Goal: Task Accomplishment & Management: Manage account settings

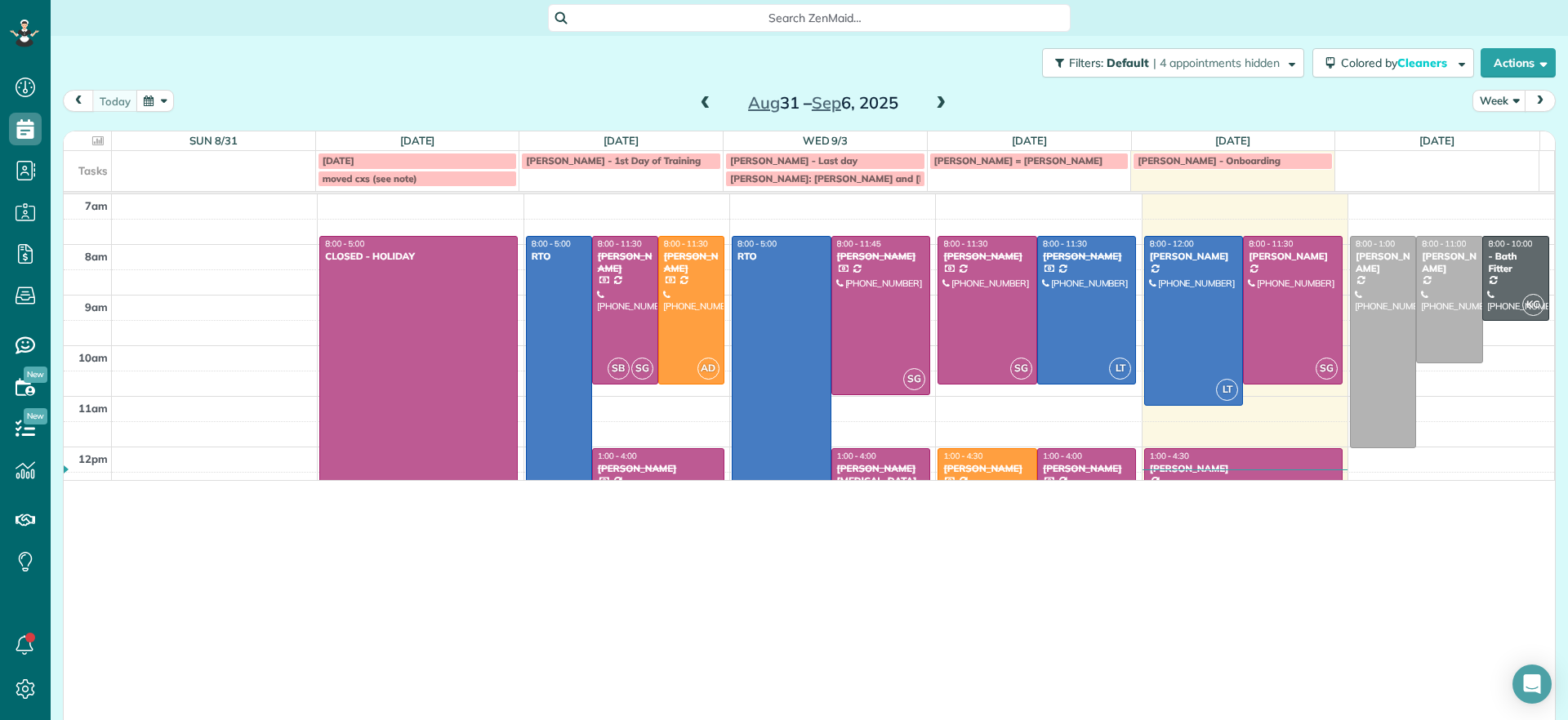
scroll to position [720, 51]
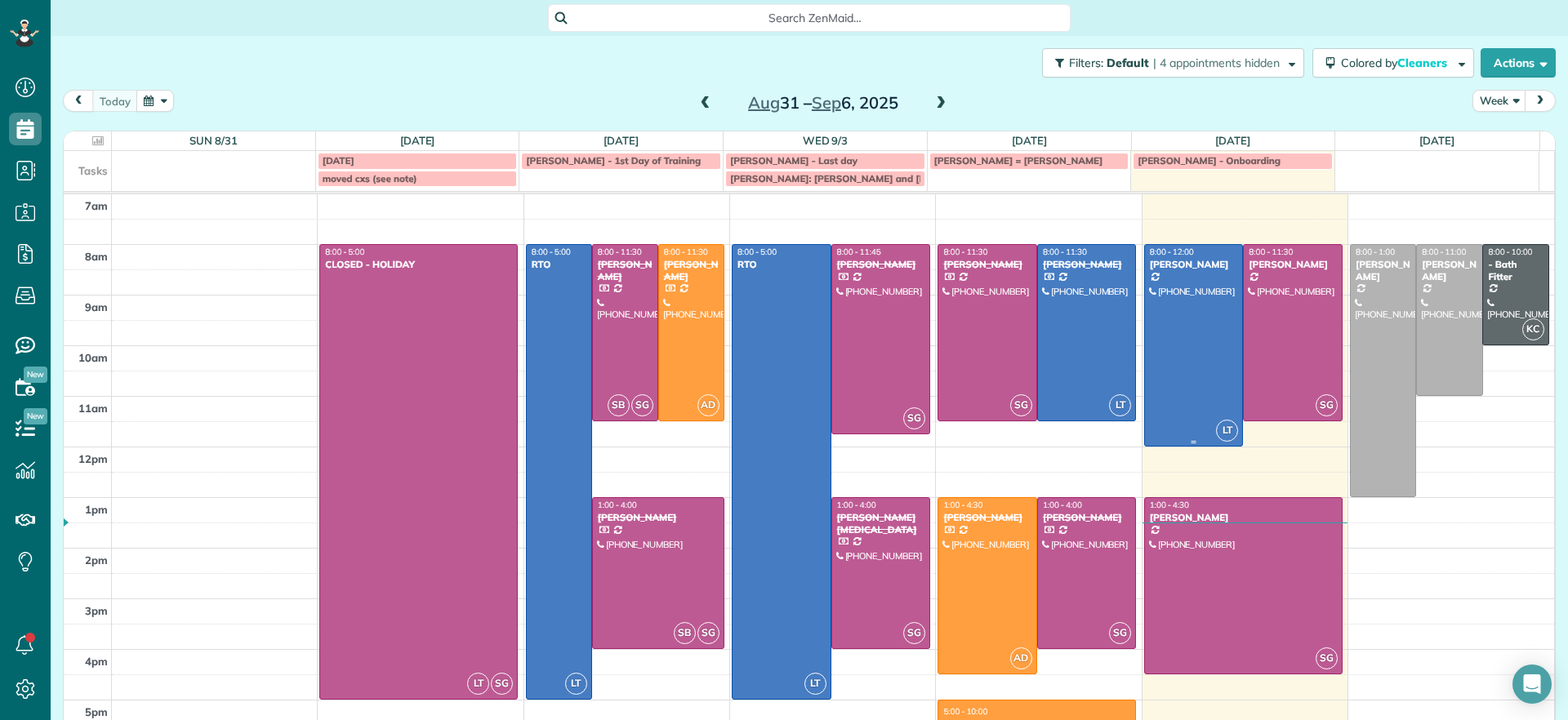
click at [1116, 298] on div at bounding box center [1194, 346] width 98 height 201
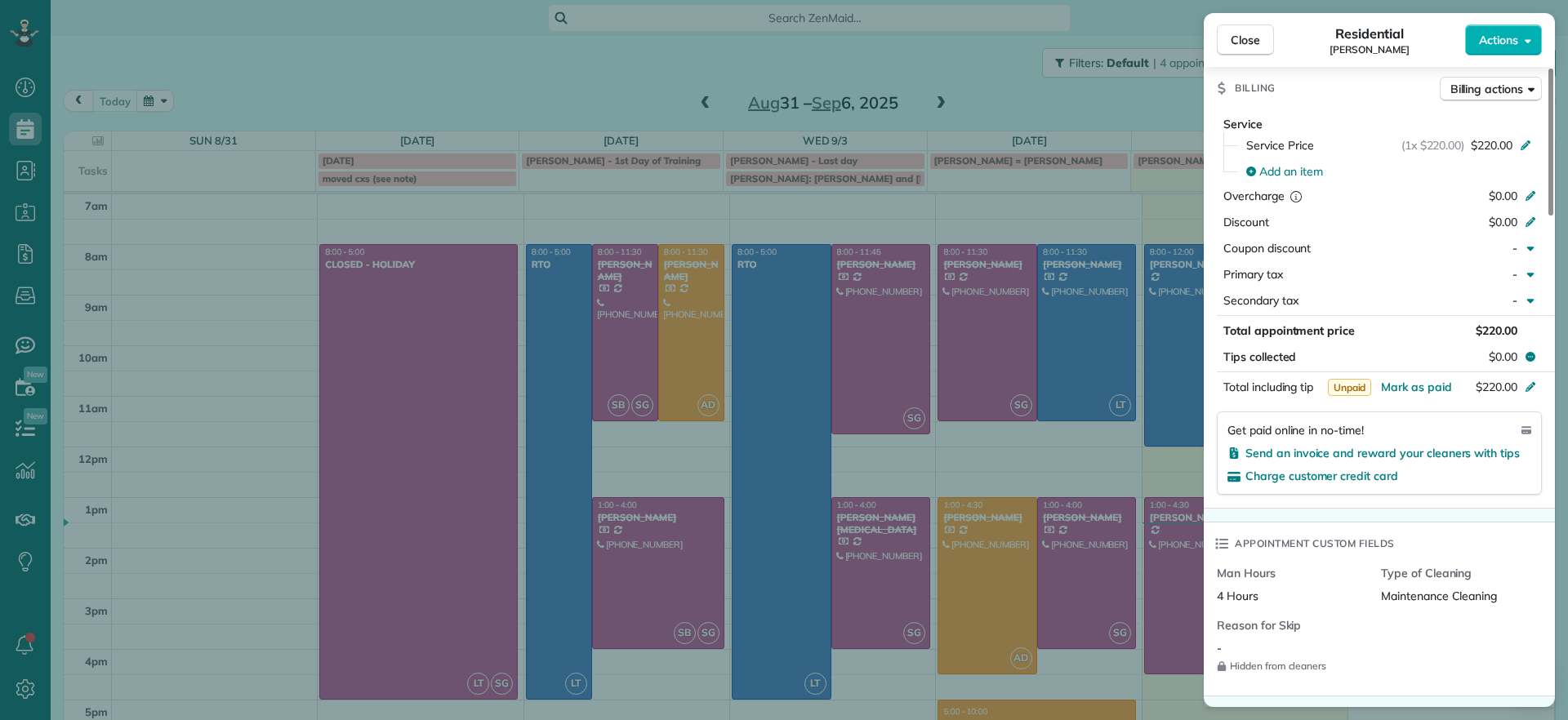
scroll to position [822, 0]
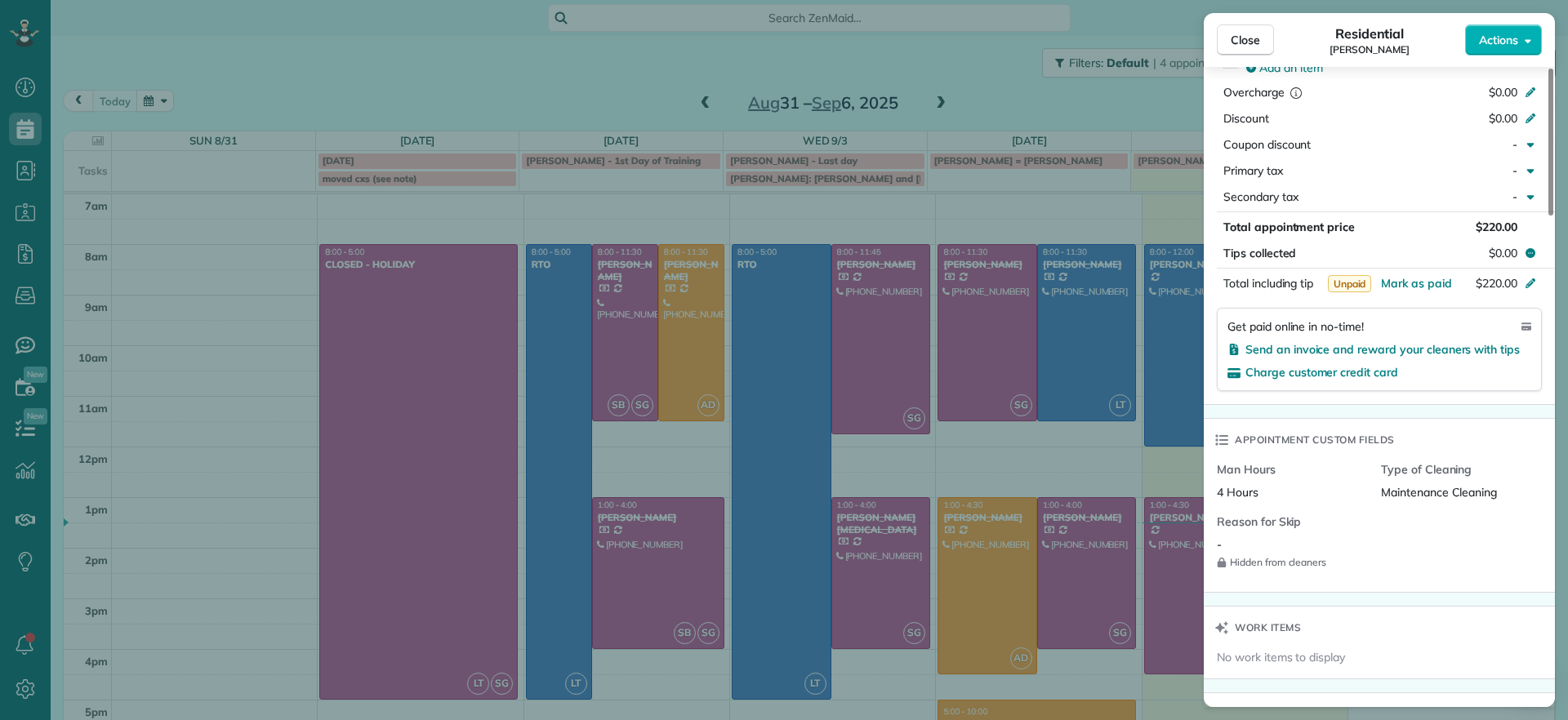
click at [1116, 380] on div "Charge customer credit card" at bounding box center [1378, 372] width 304 height 17
click at [1116, 374] on span "Charge customer credit card" at bounding box center [1322, 372] width 152 height 15
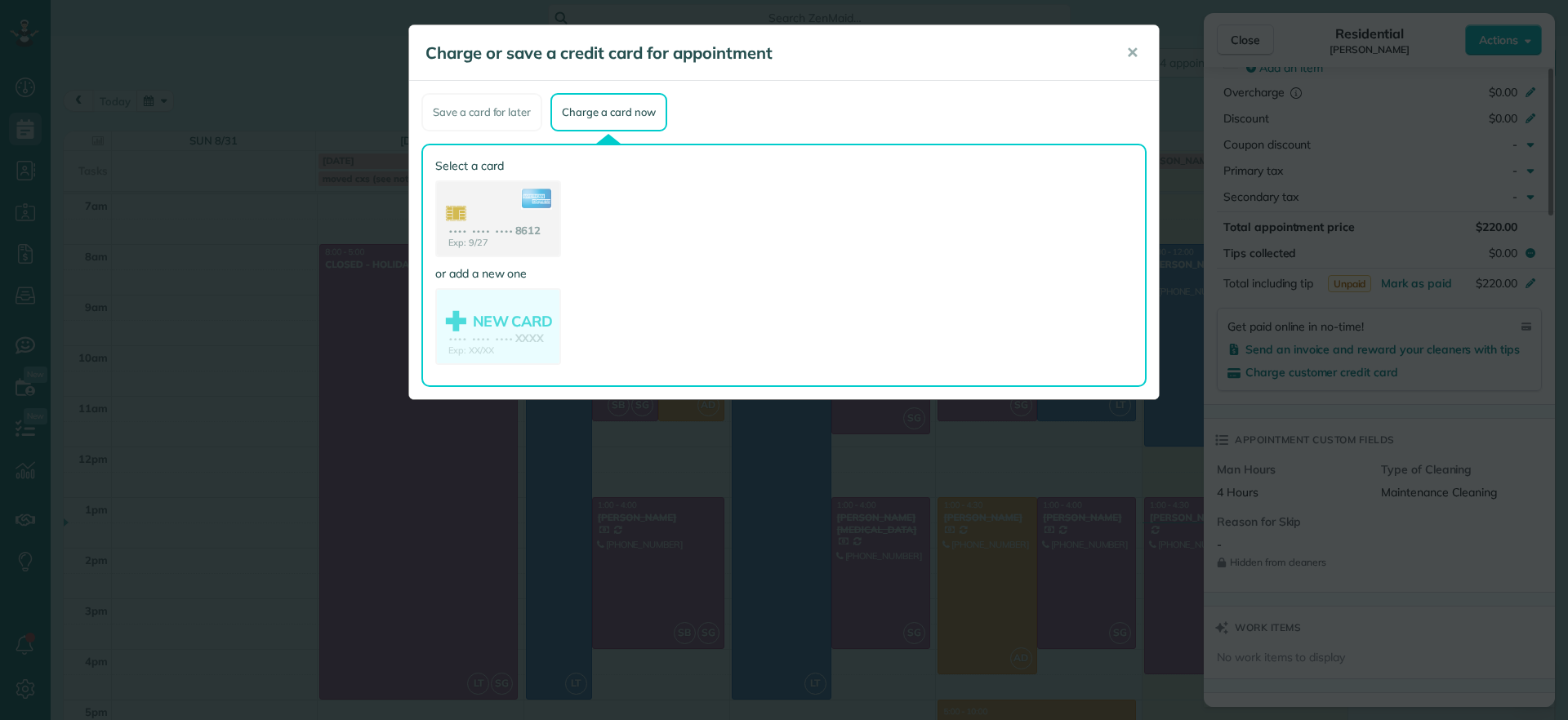
click at [505, 233] on use at bounding box center [497, 220] width 122 height 77
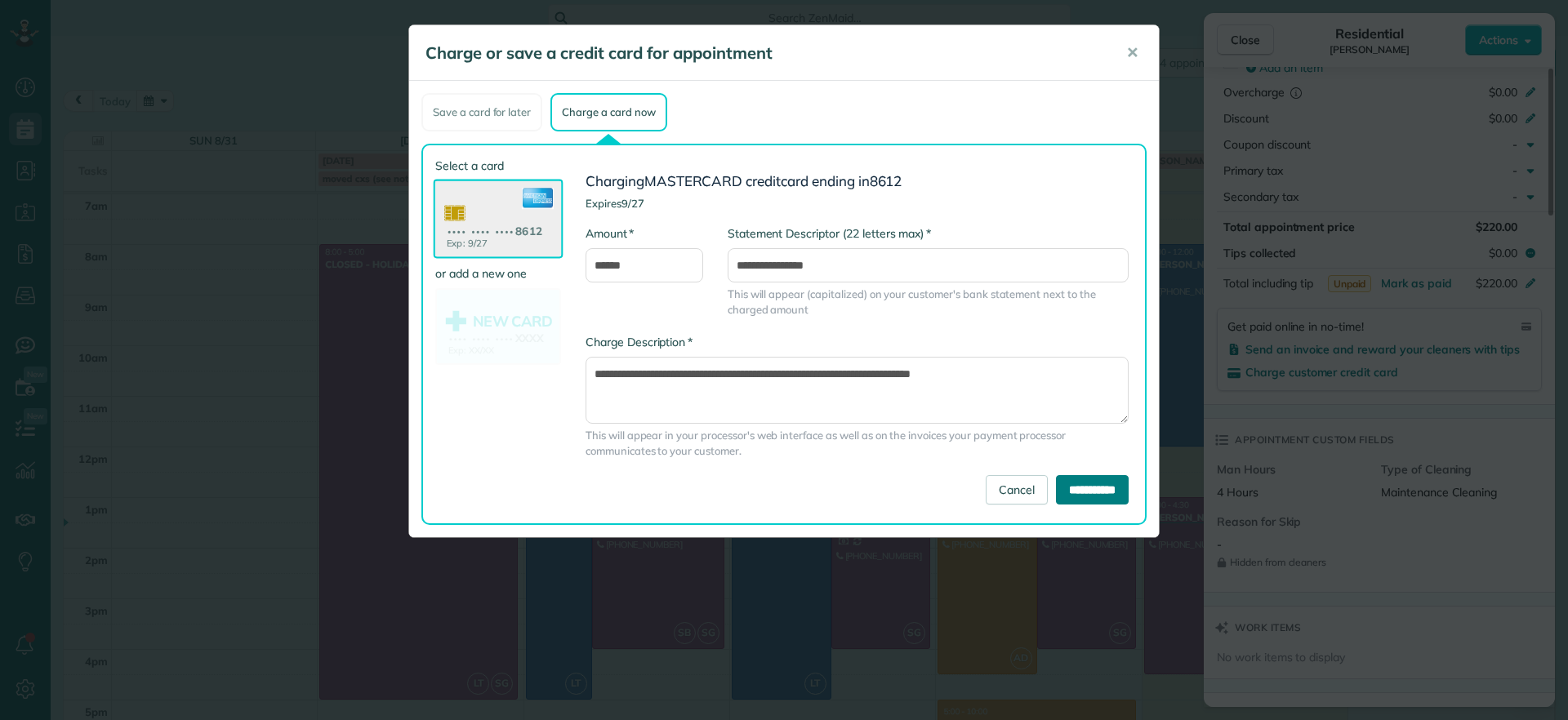
click at [1056, 464] on input "**********" at bounding box center [1092, 489] width 72 height 29
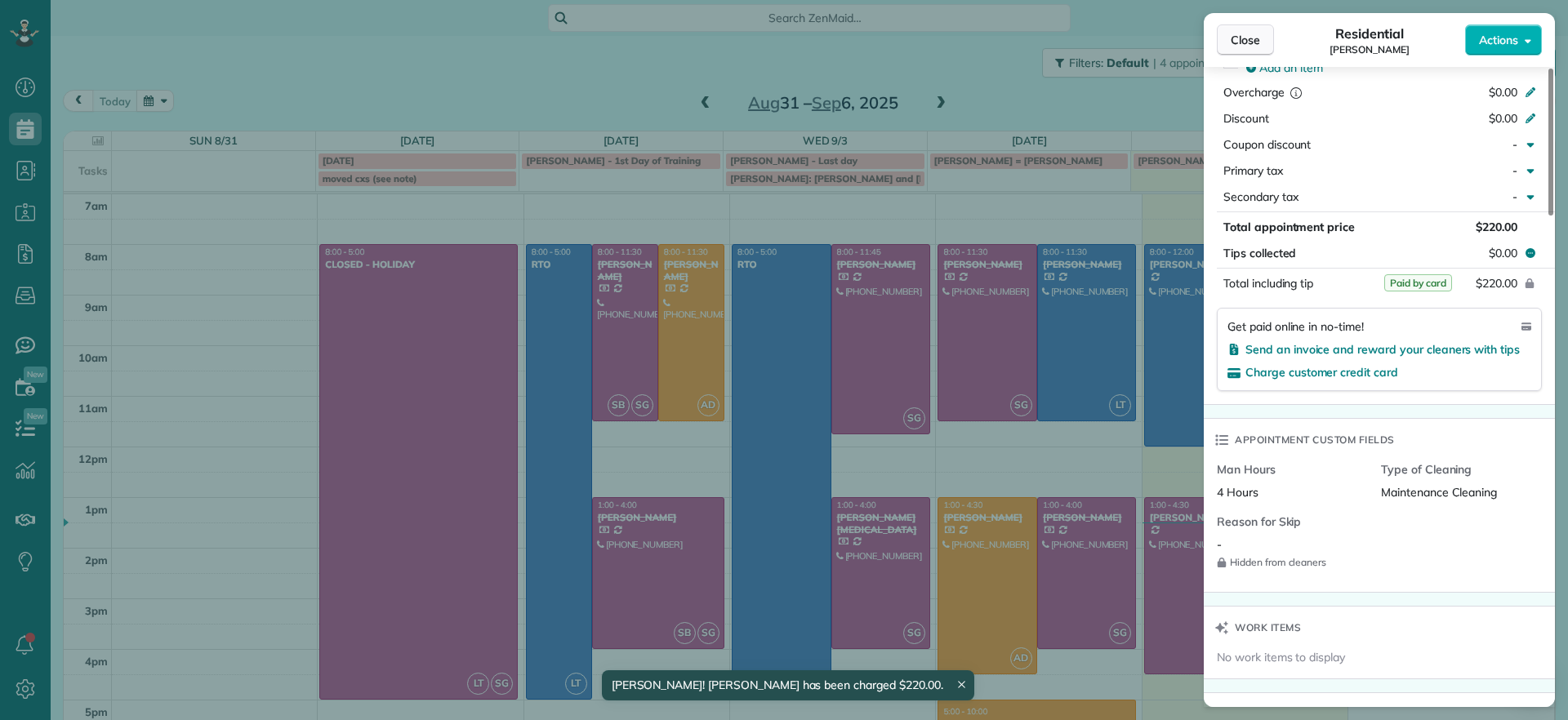
click at [1116, 47] on span "Close" at bounding box center [1246, 40] width 29 height 17
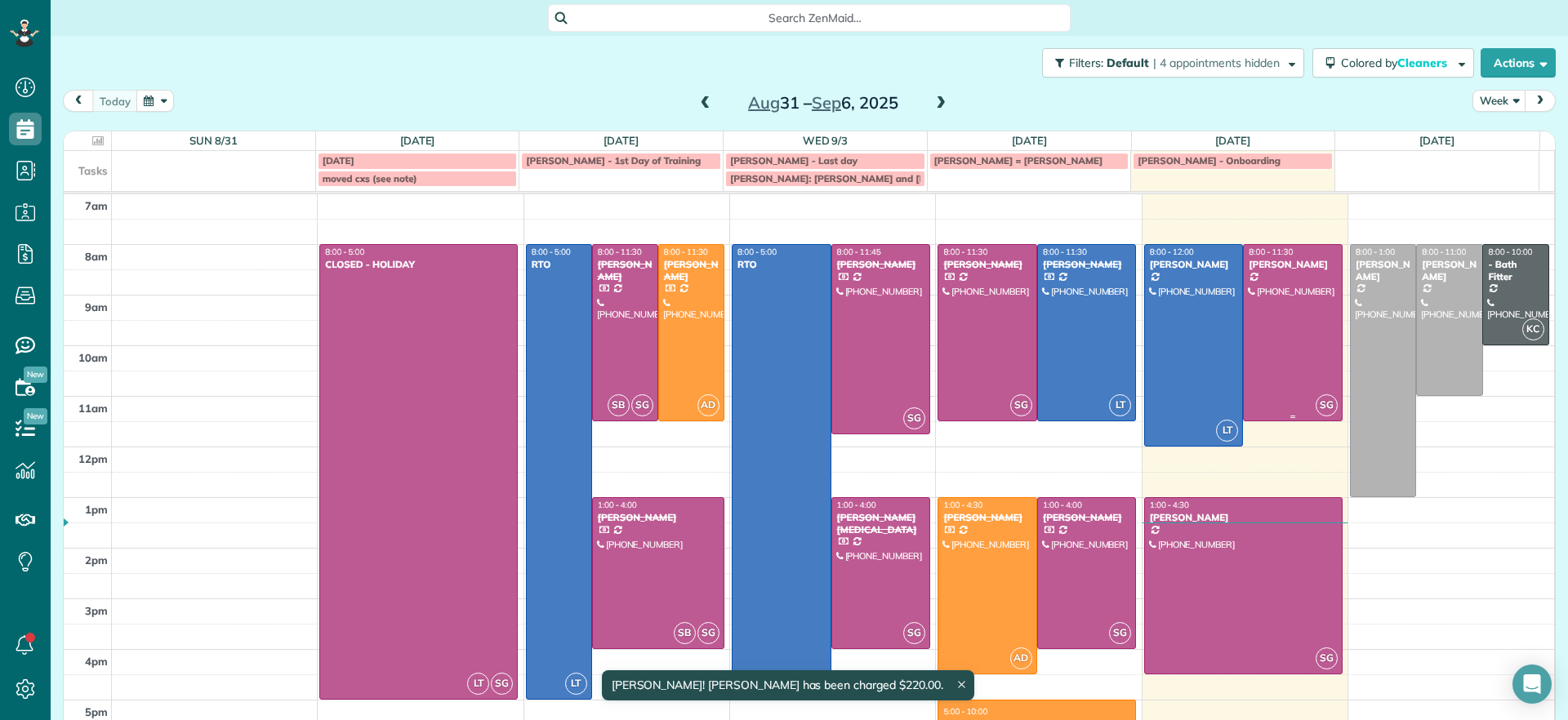
click at [1116, 309] on div at bounding box center [1293, 333] width 98 height 176
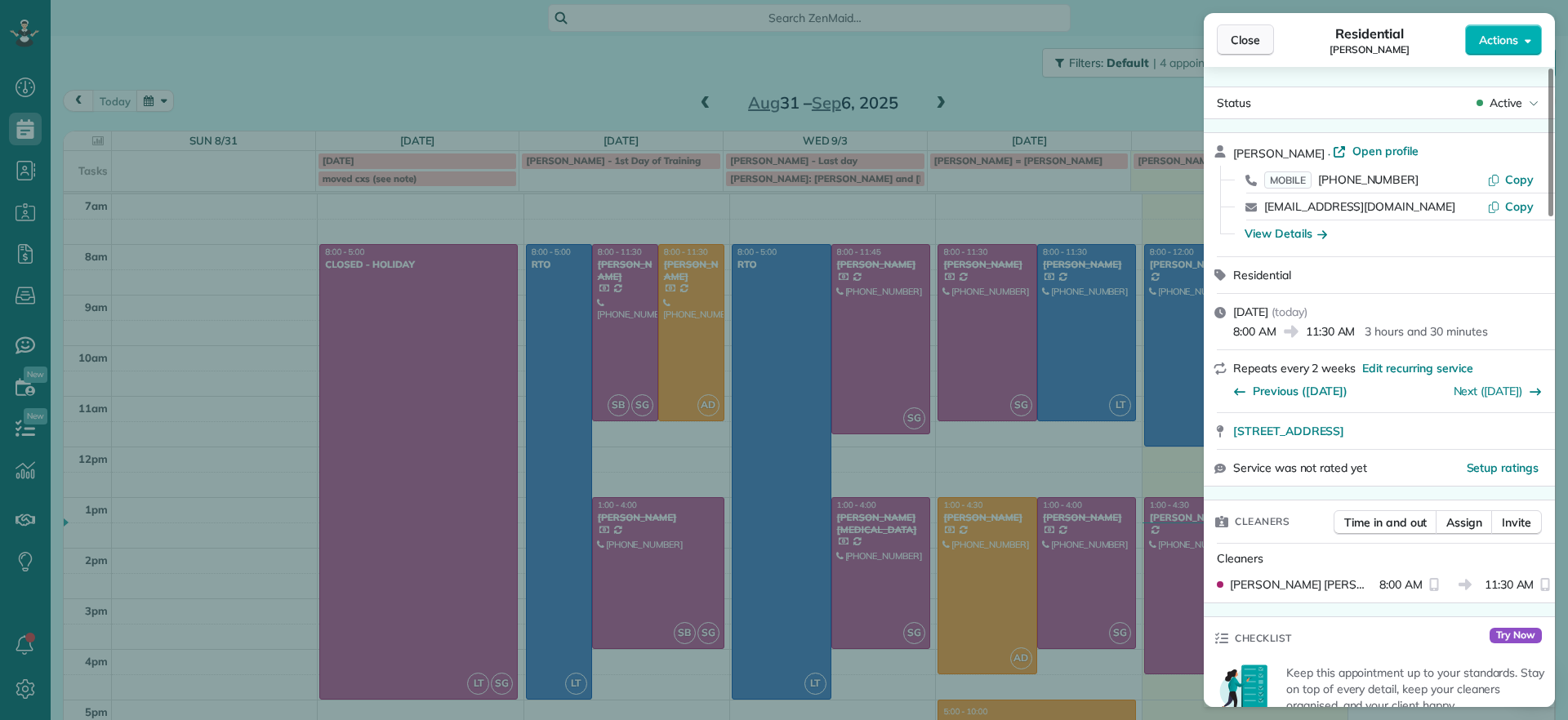
click at [1116, 36] on button "Close" at bounding box center [1245, 40] width 58 height 31
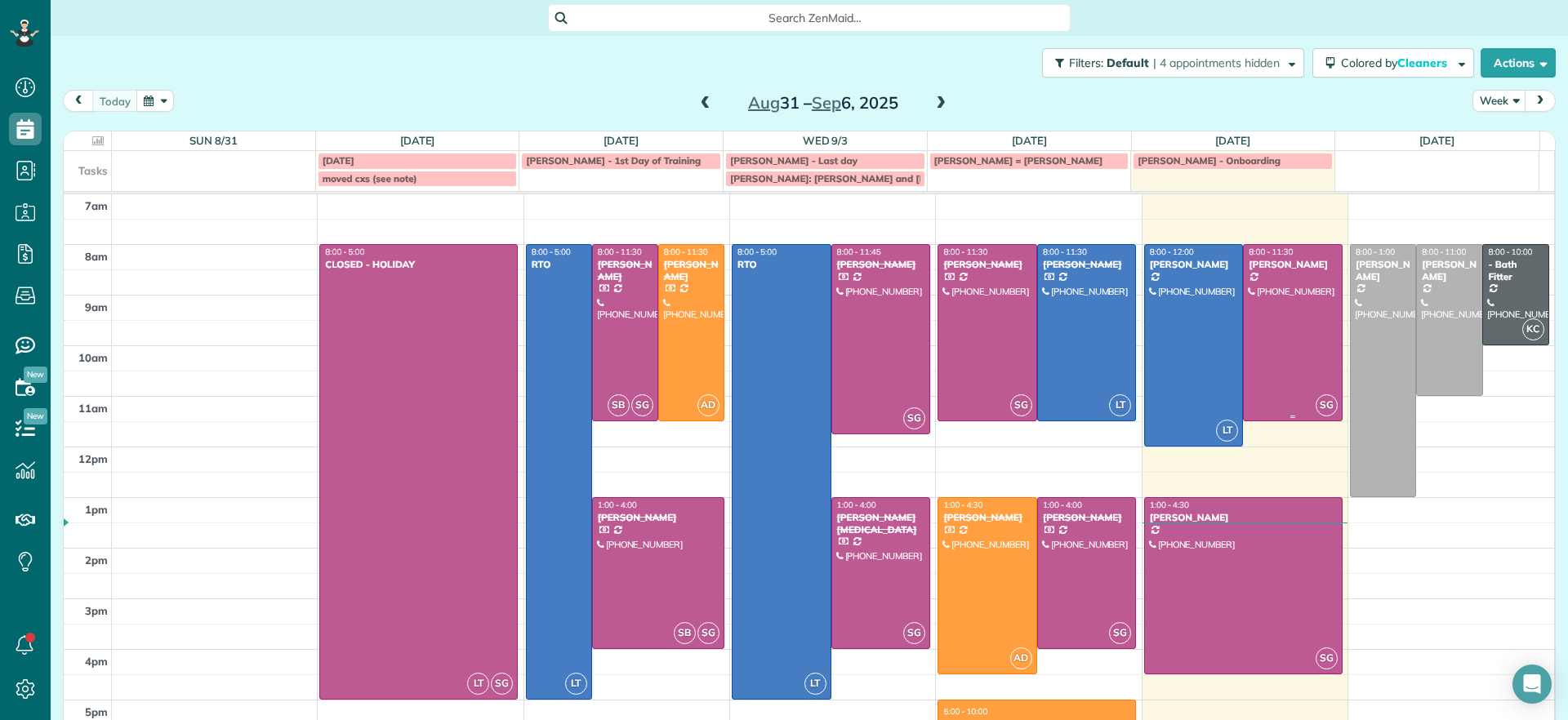
click at [1116, 311] on div at bounding box center [1293, 333] width 98 height 176
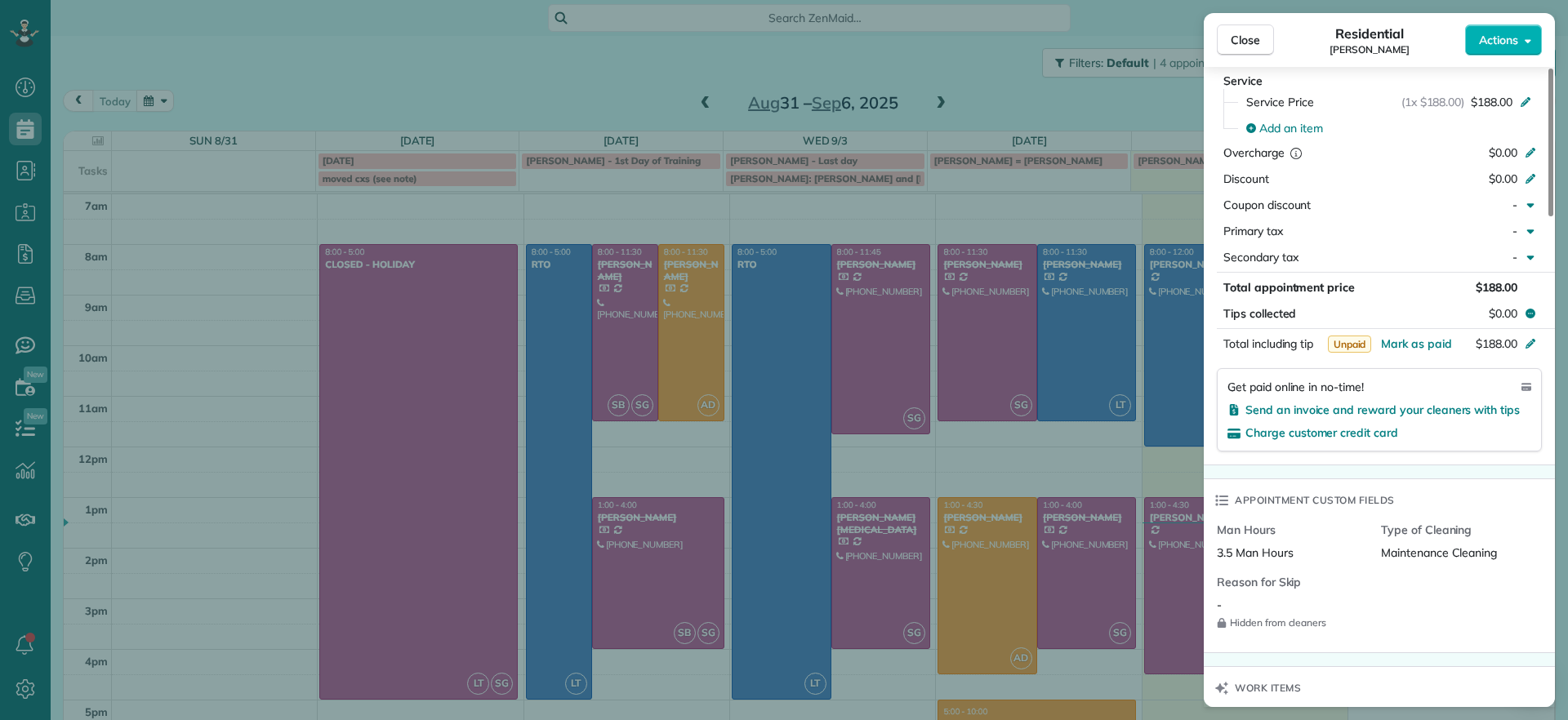
scroll to position [817, 0]
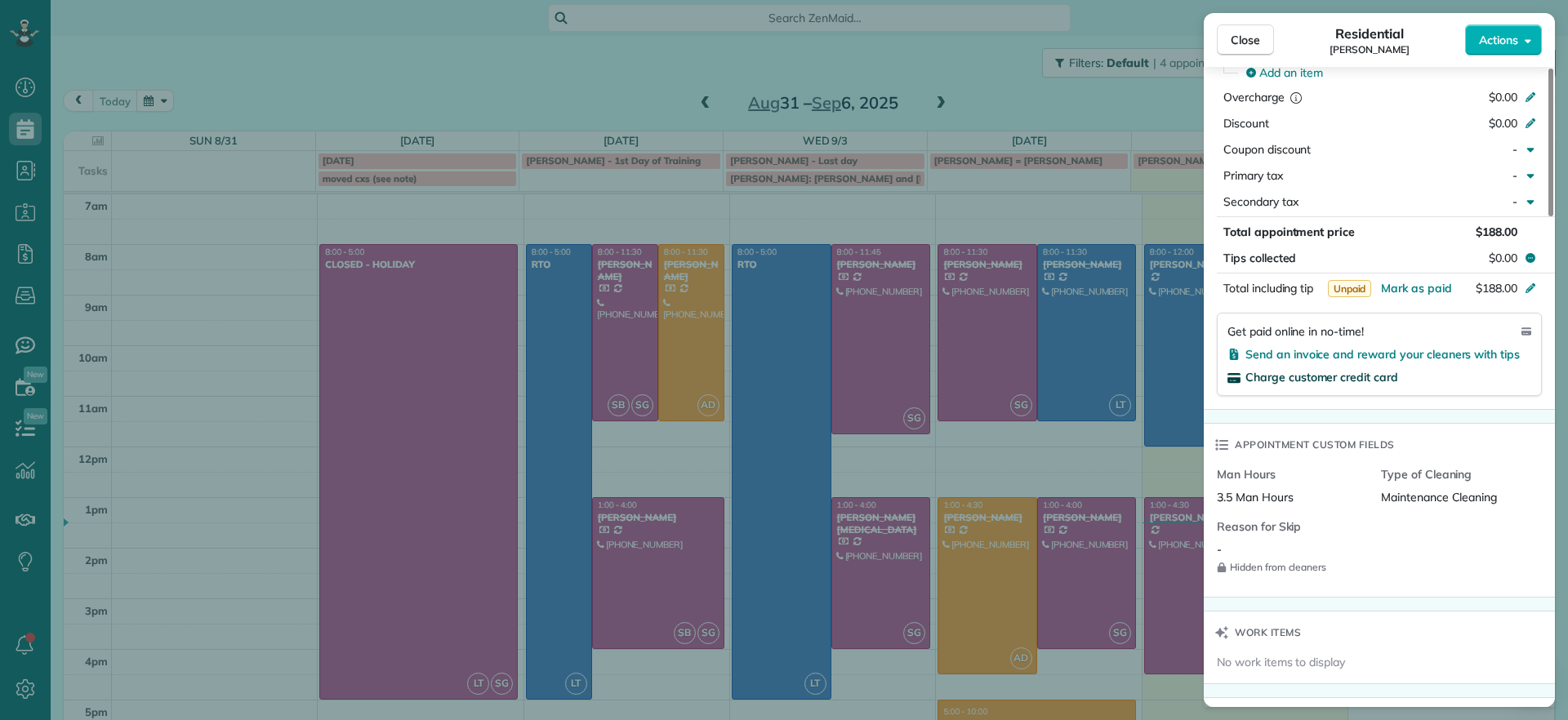
click at [1116, 377] on span "Charge customer credit card" at bounding box center [1322, 377] width 152 height 15
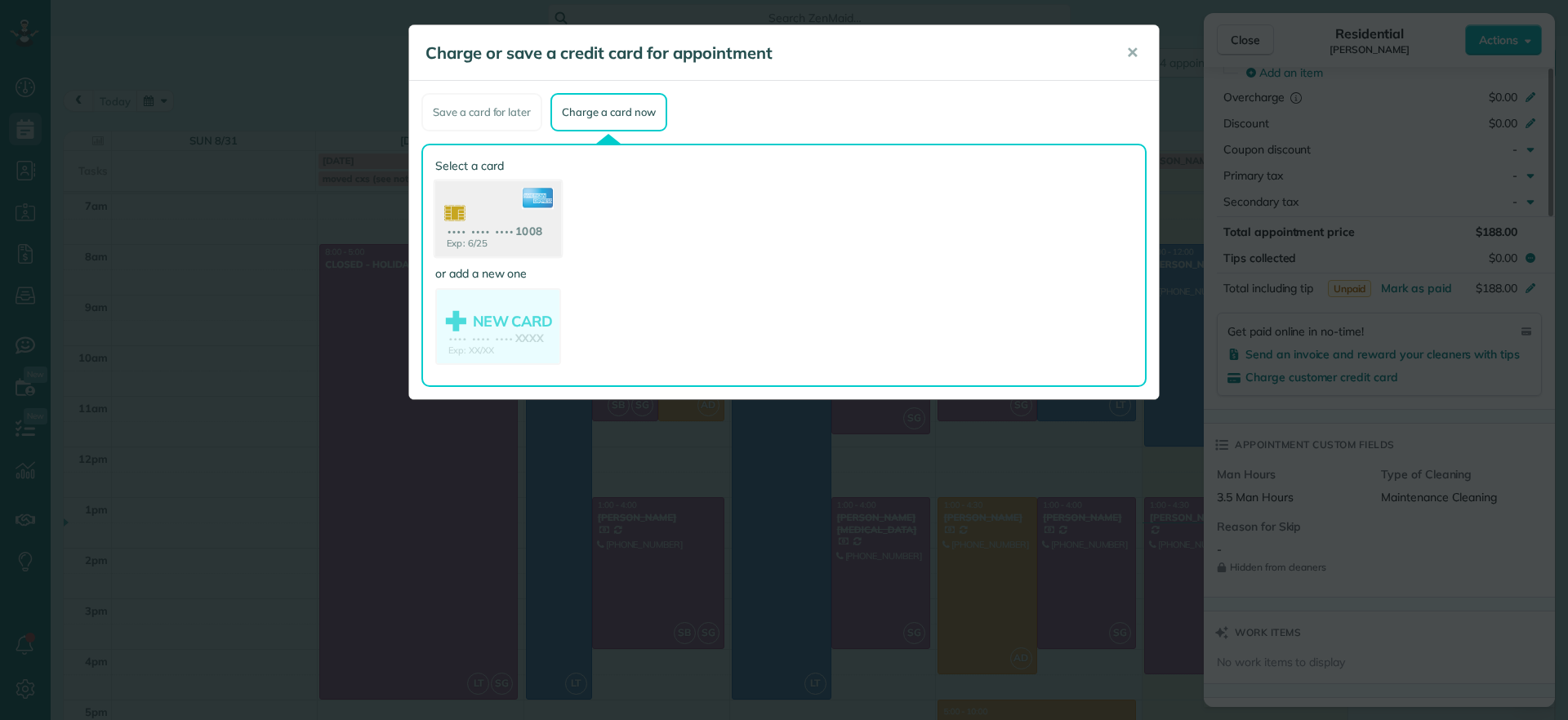
click at [521, 243] on use at bounding box center [498, 221] width 126 height 79
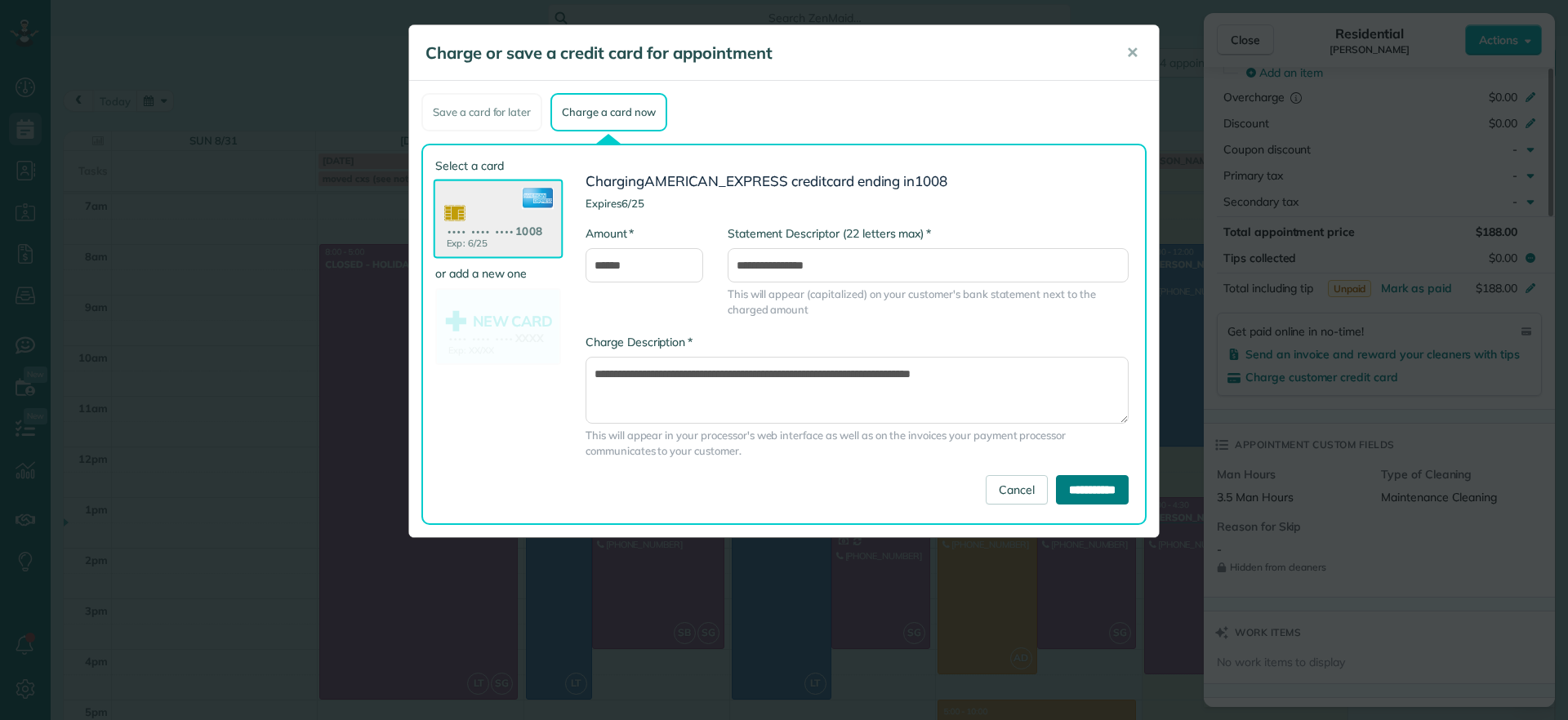
click at [1056, 464] on input "**********" at bounding box center [1092, 489] width 72 height 29
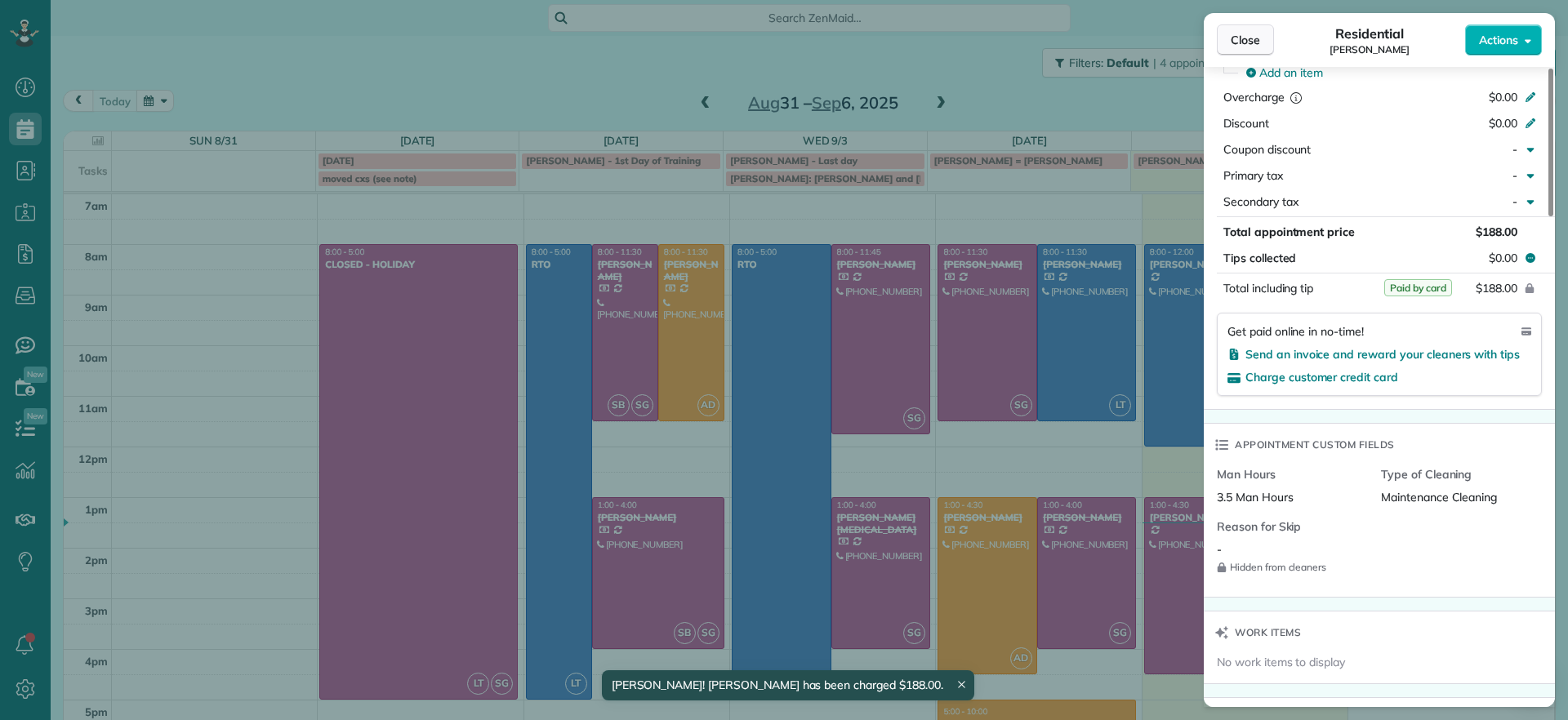
click at [1116, 27] on button "Close" at bounding box center [1245, 40] width 58 height 31
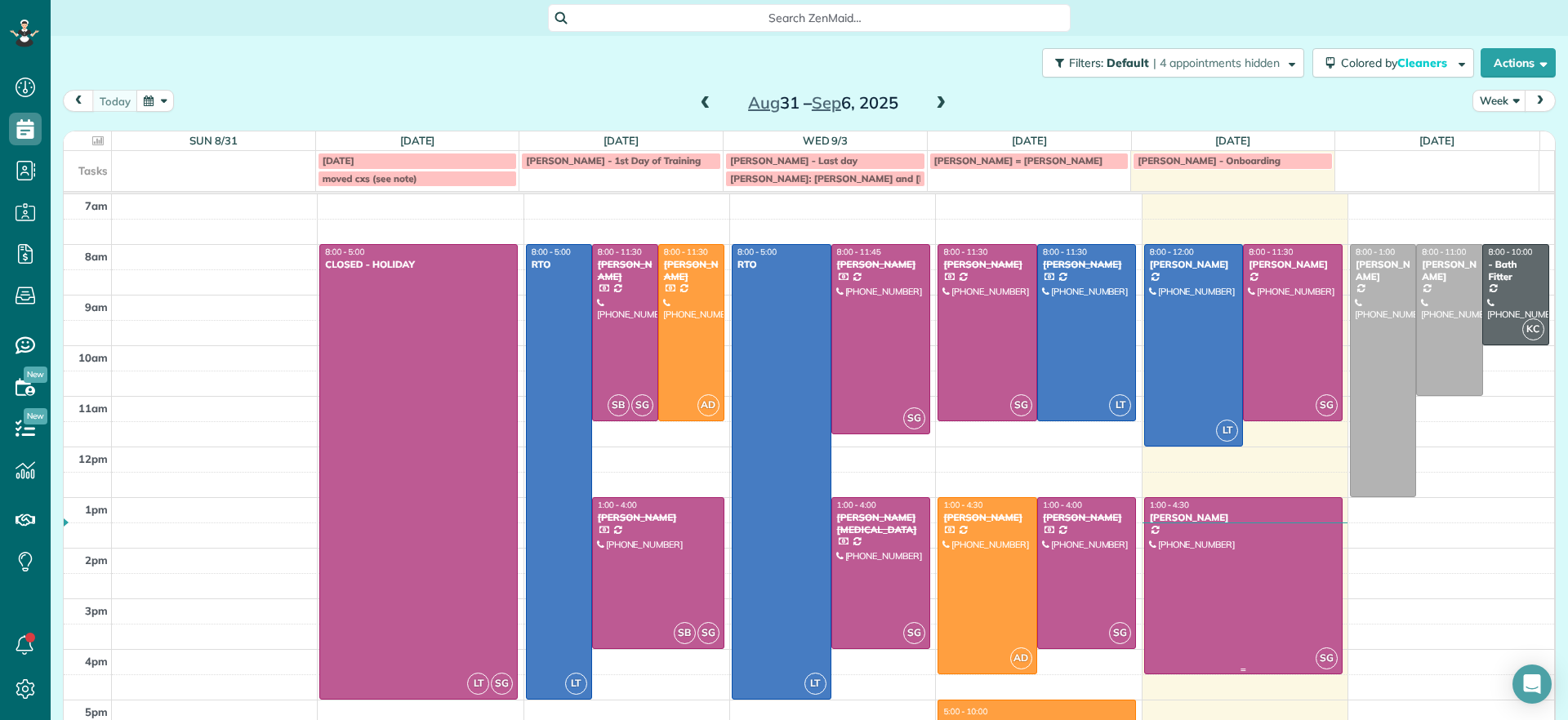
click at [1116, 464] on div at bounding box center [1243, 586] width 196 height 176
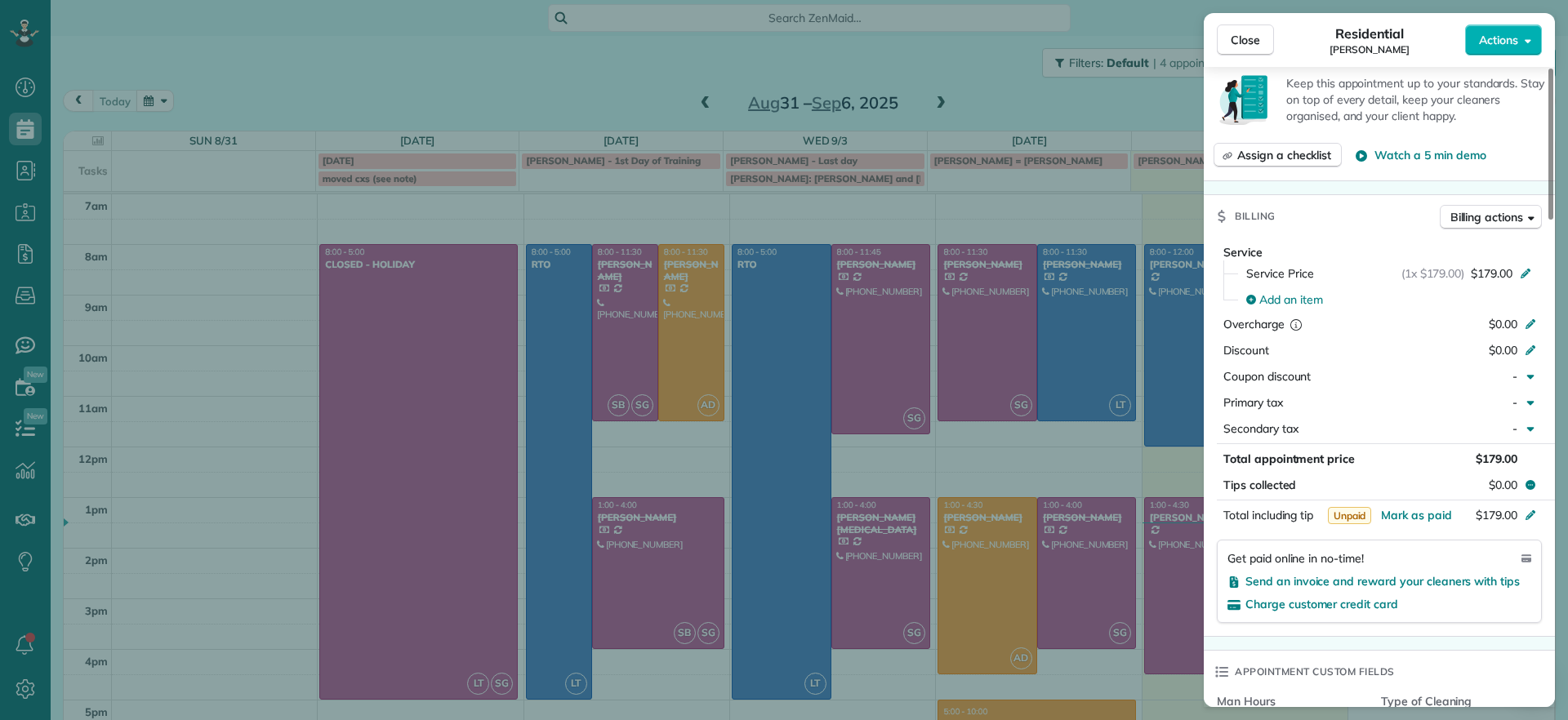
scroll to position [817, 0]
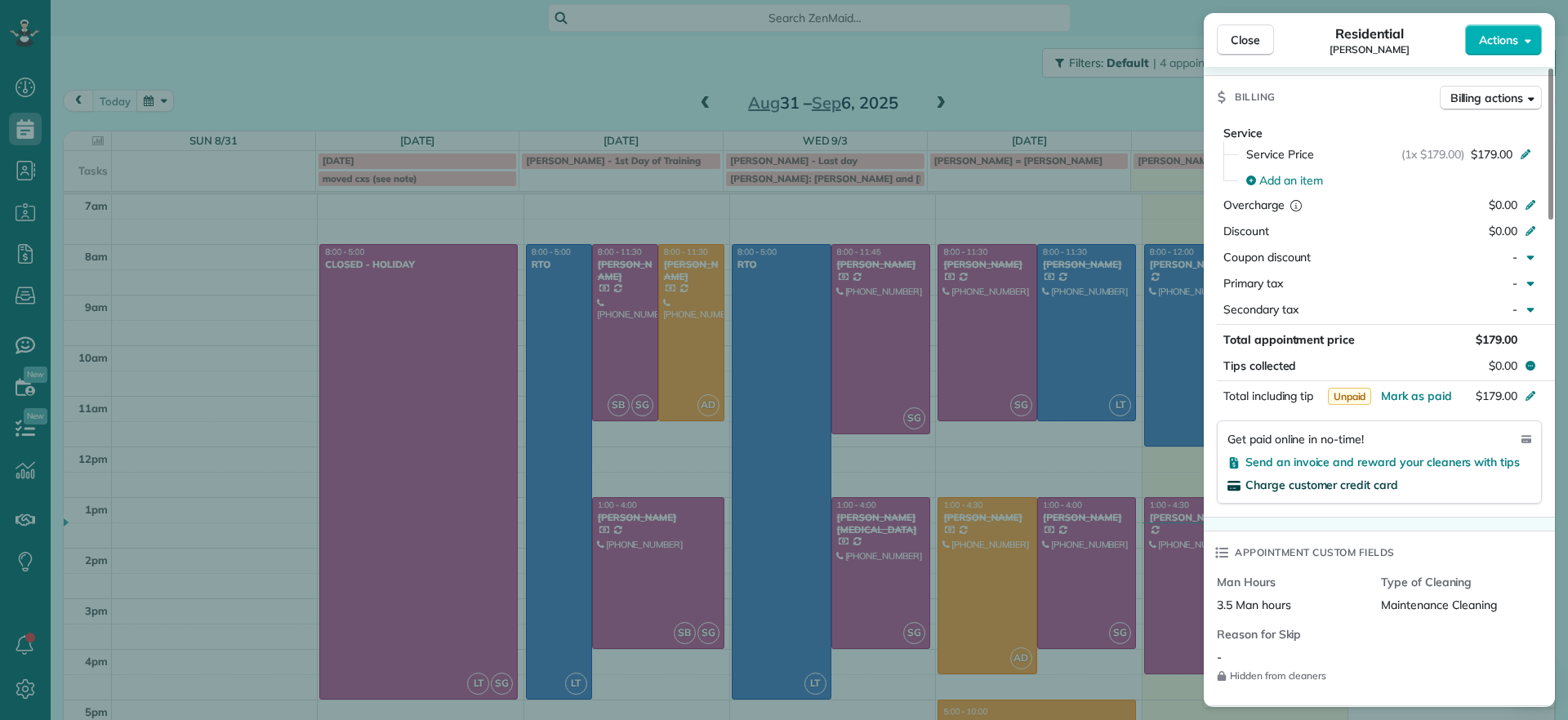
click at [1116, 464] on span "Charge customer credit card" at bounding box center [1322, 485] width 152 height 15
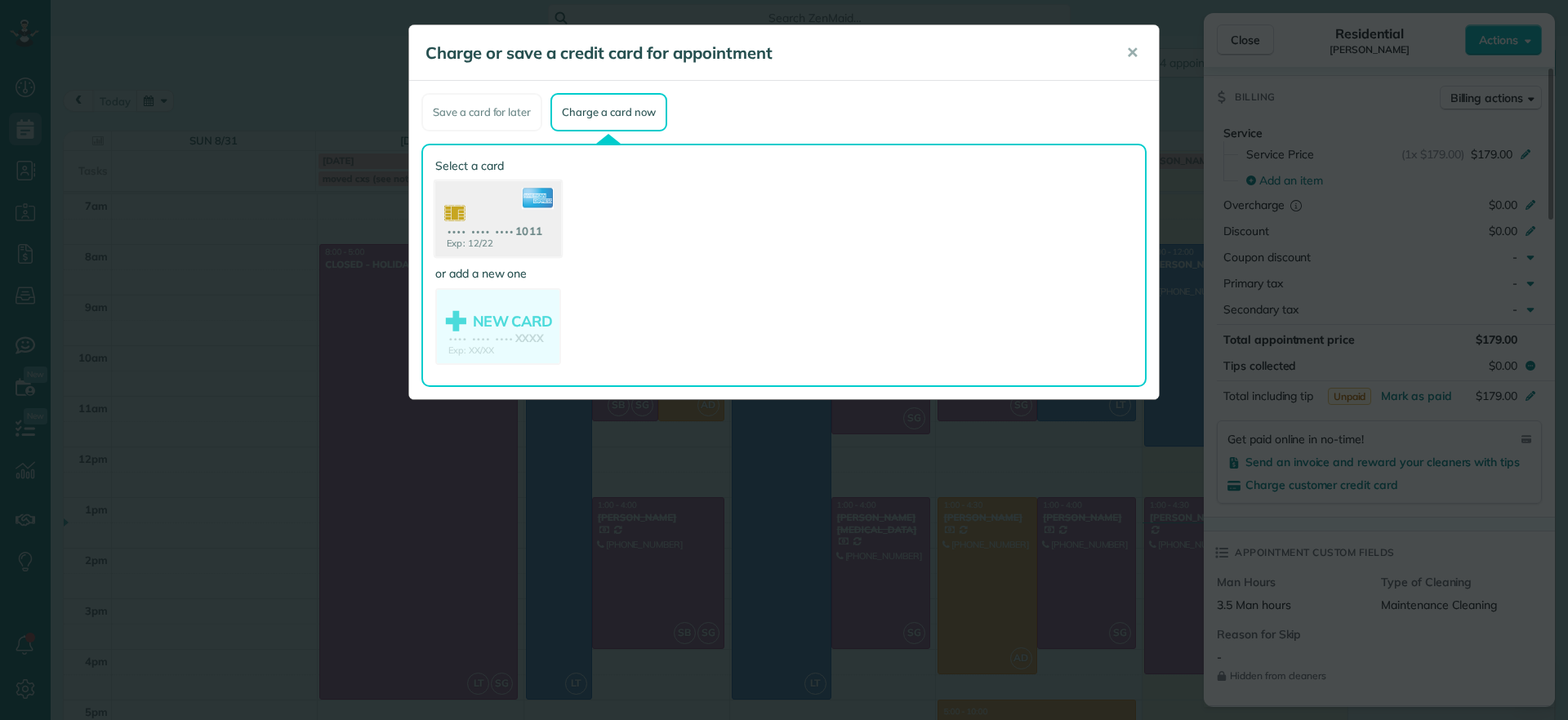
click at [495, 215] on use at bounding box center [498, 221] width 126 height 79
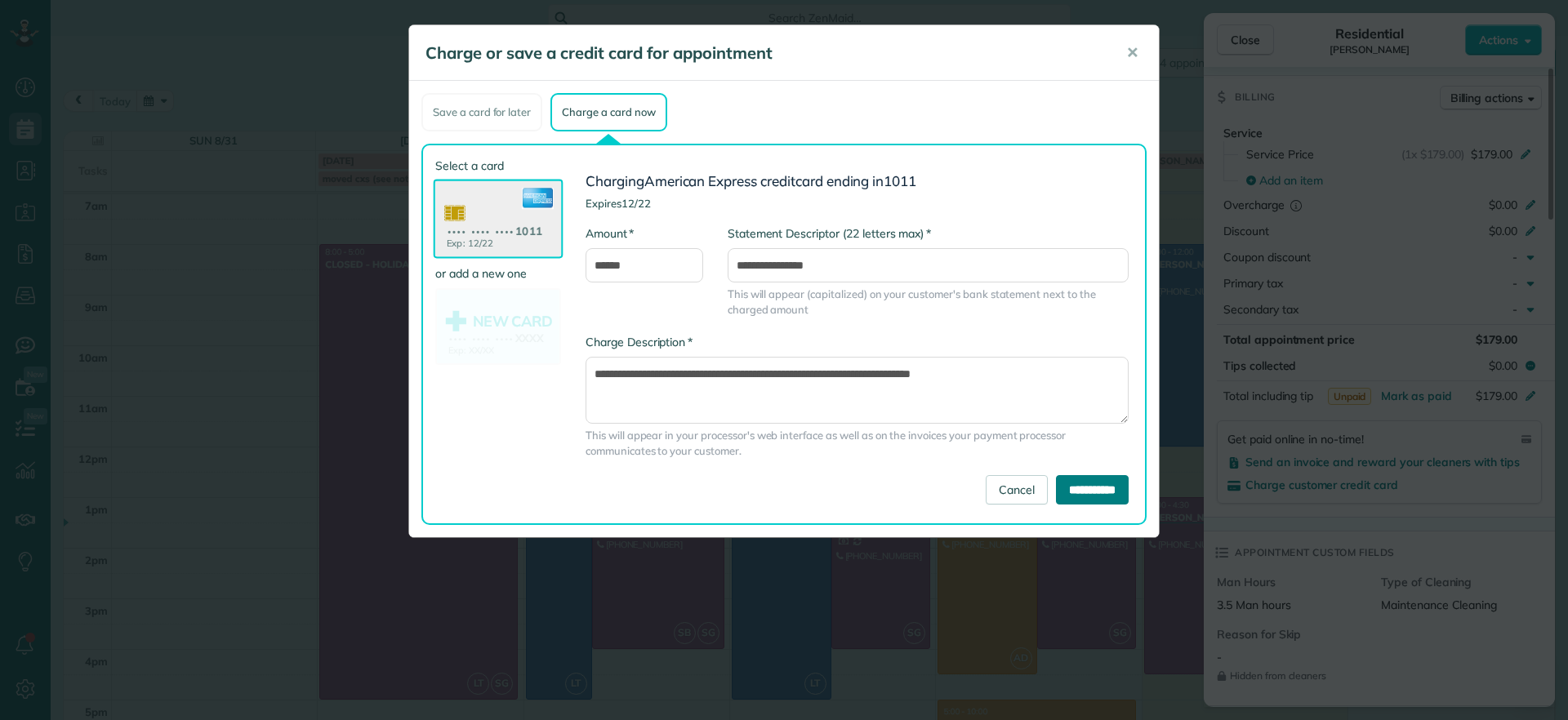
click at [1116, 464] on input "**********" at bounding box center [1092, 489] width 72 height 29
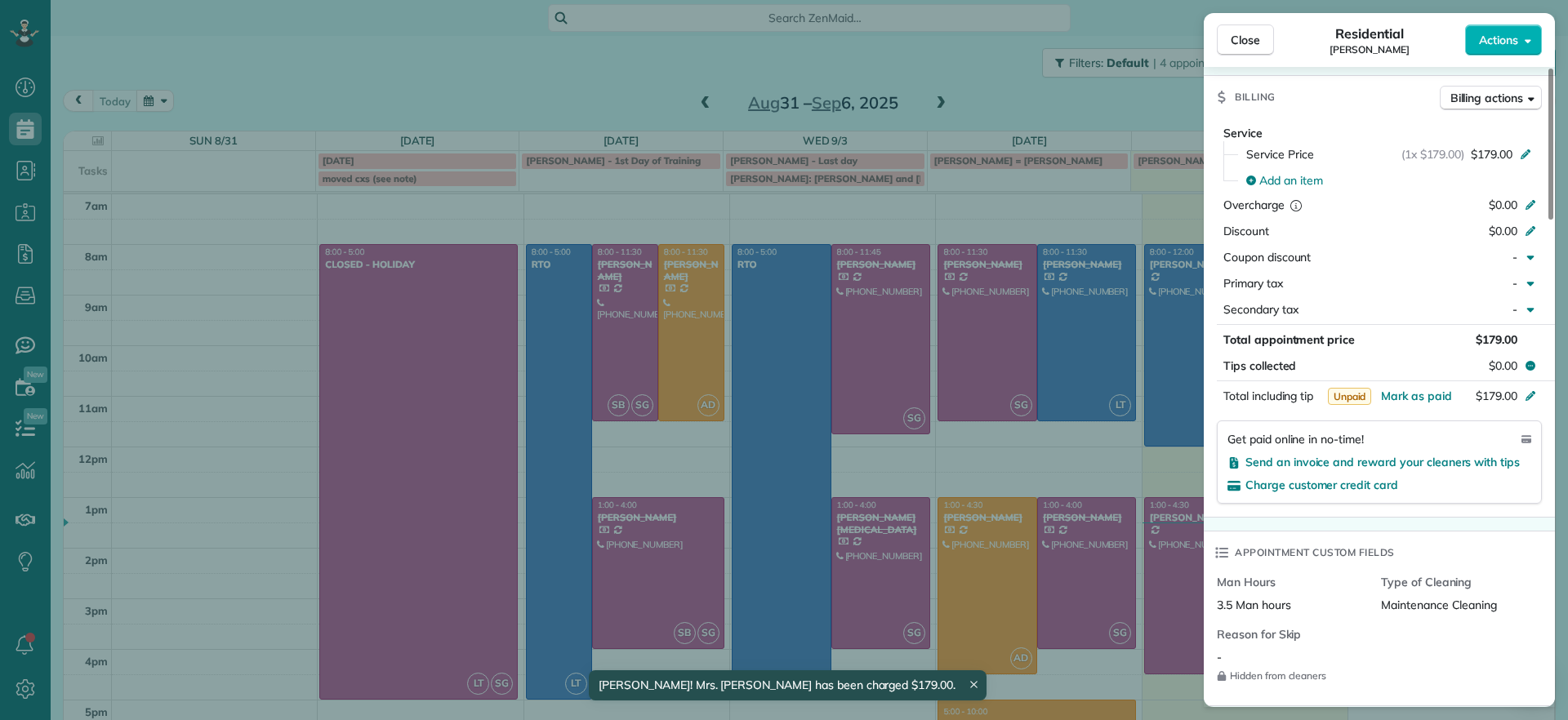
drag, startPoint x: 1237, startPoint y: 50, endPoint x: 1202, endPoint y: 289, distance: 241.5
click at [1116, 49] on button "Close" at bounding box center [1245, 40] width 58 height 31
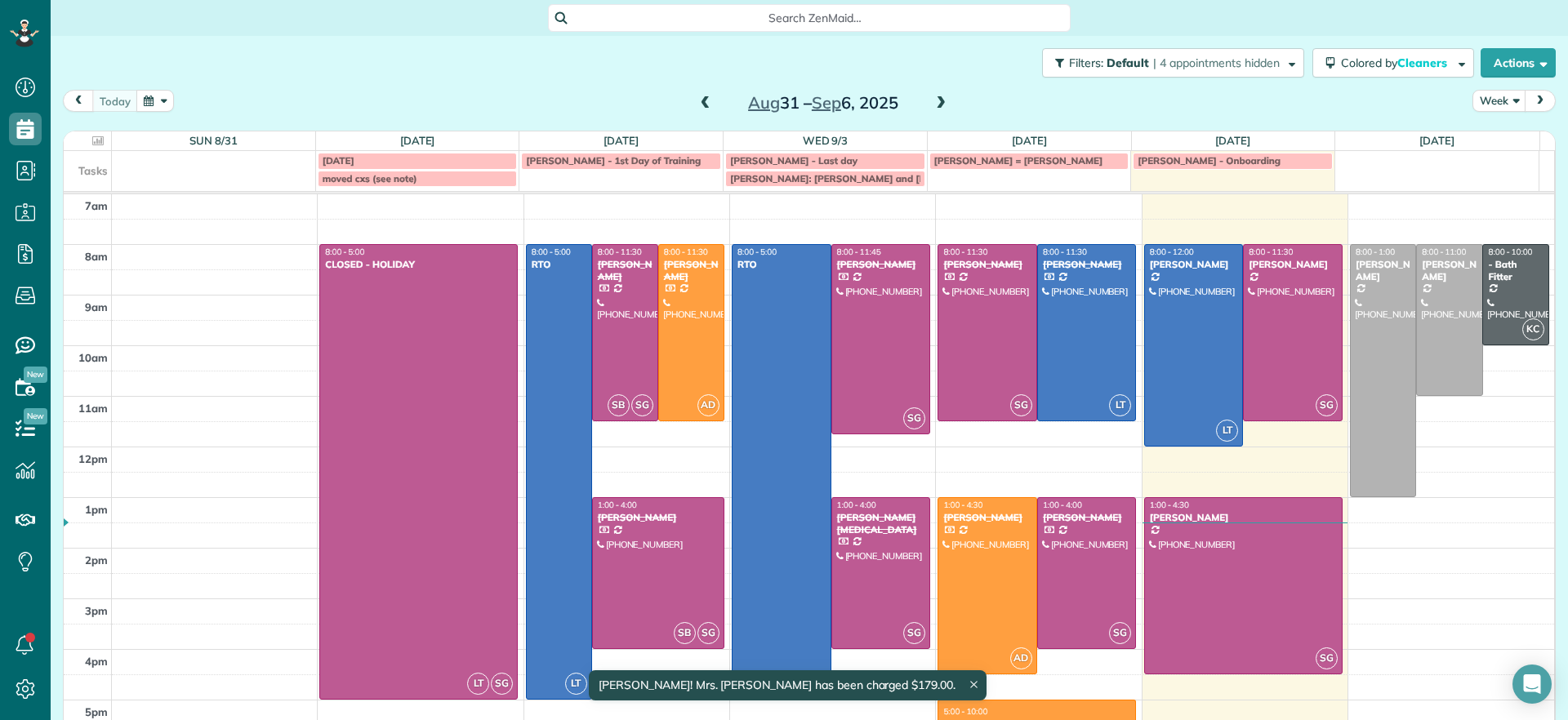
click at [1116, 304] on div at bounding box center [1194, 346] width 98 height 201
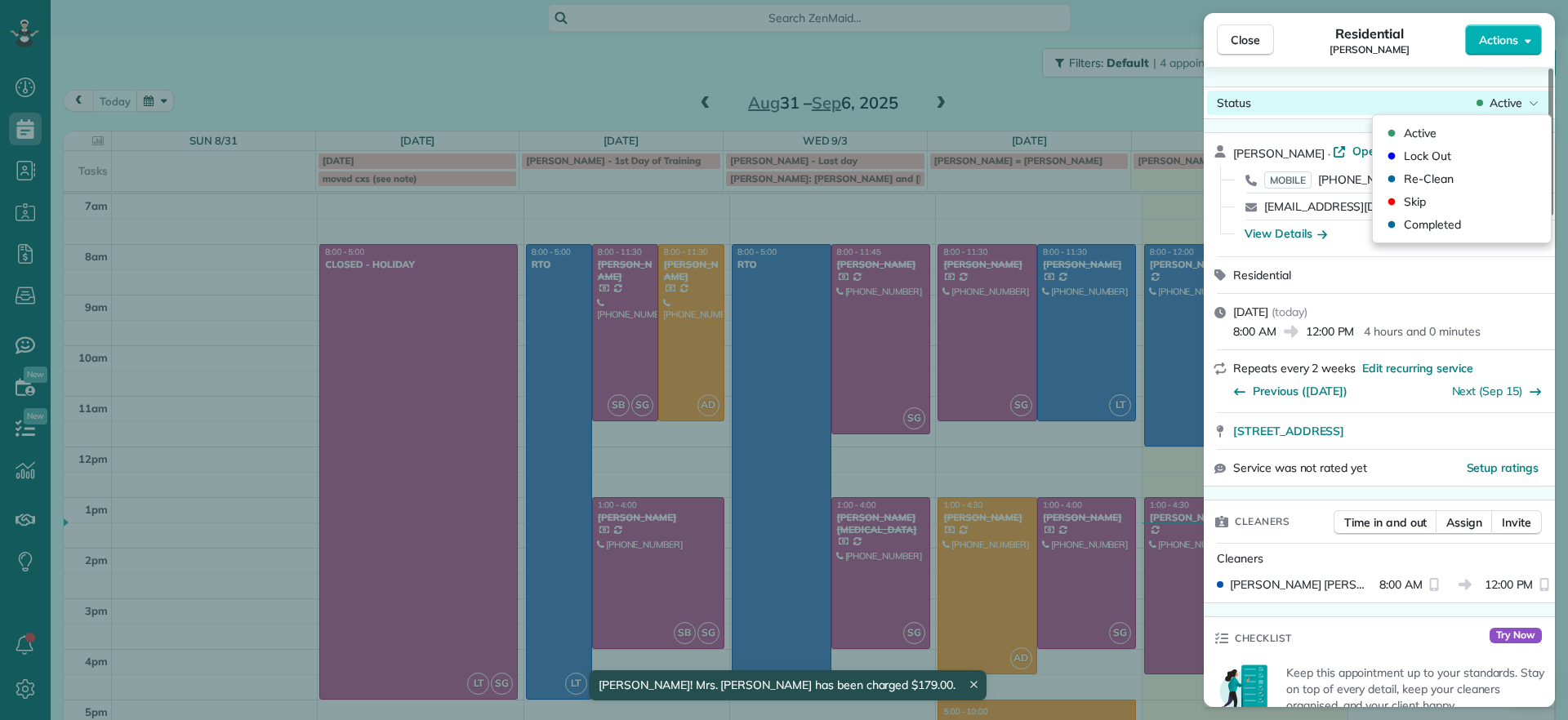
click at [1116, 105] on span "Active" at bounding box center [1505, 103] width 32 height 17
click at [1116, 222] on span "Completed" at bounding box center [1432, 225] width 58 height 17
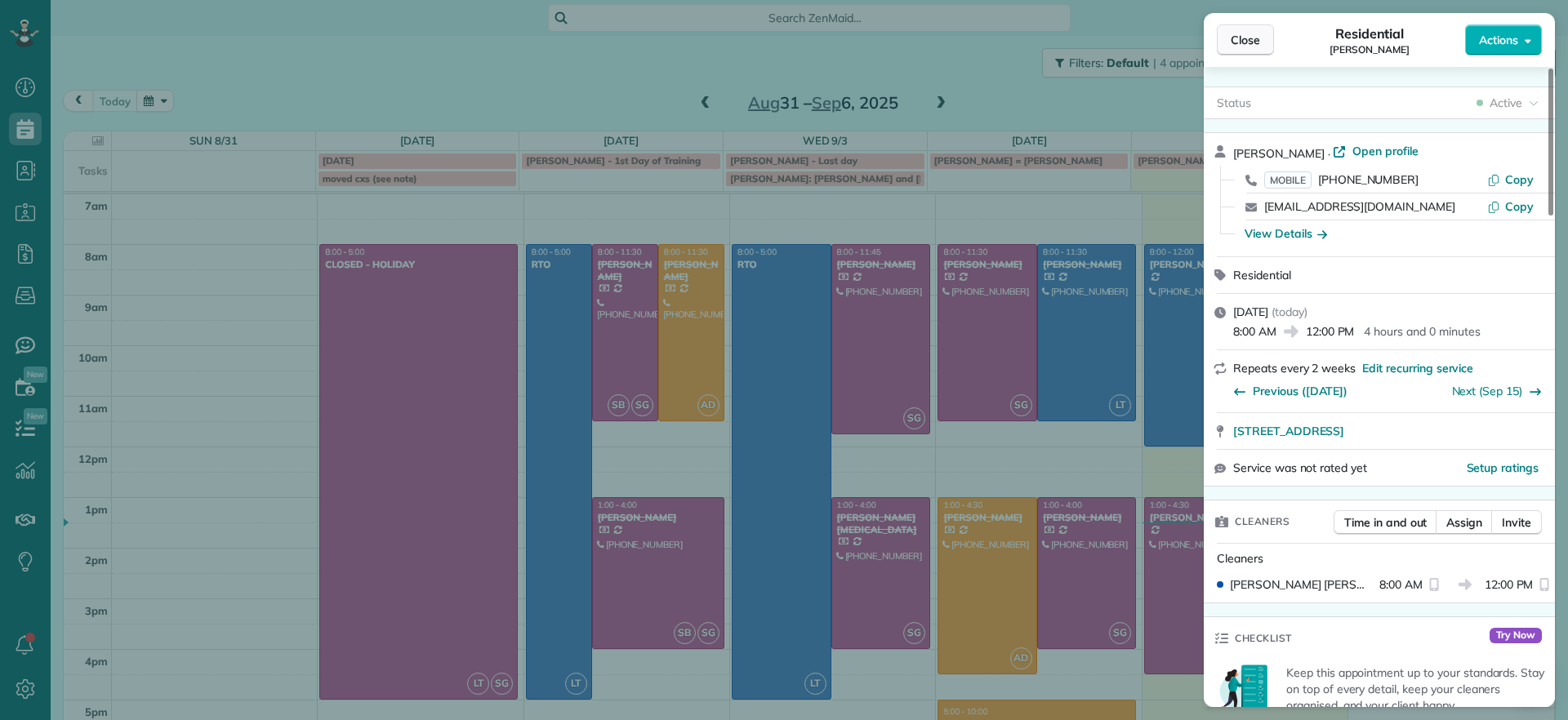
click at [1116, 49] on button "Close" at bounding box center [1245, 40] width 58 height 31
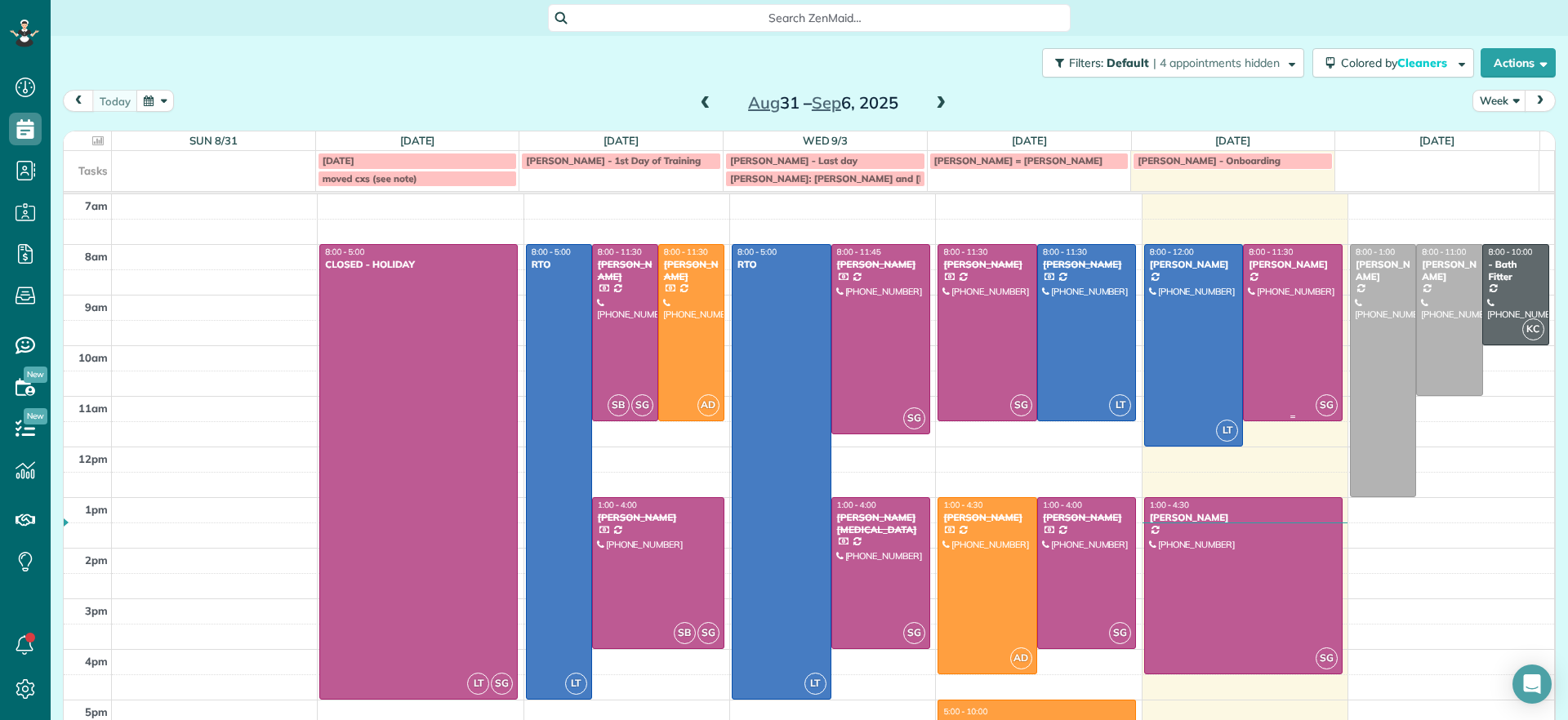
click at [1116, 279] on div at bounding box center [1293, 333] width 98 height 176
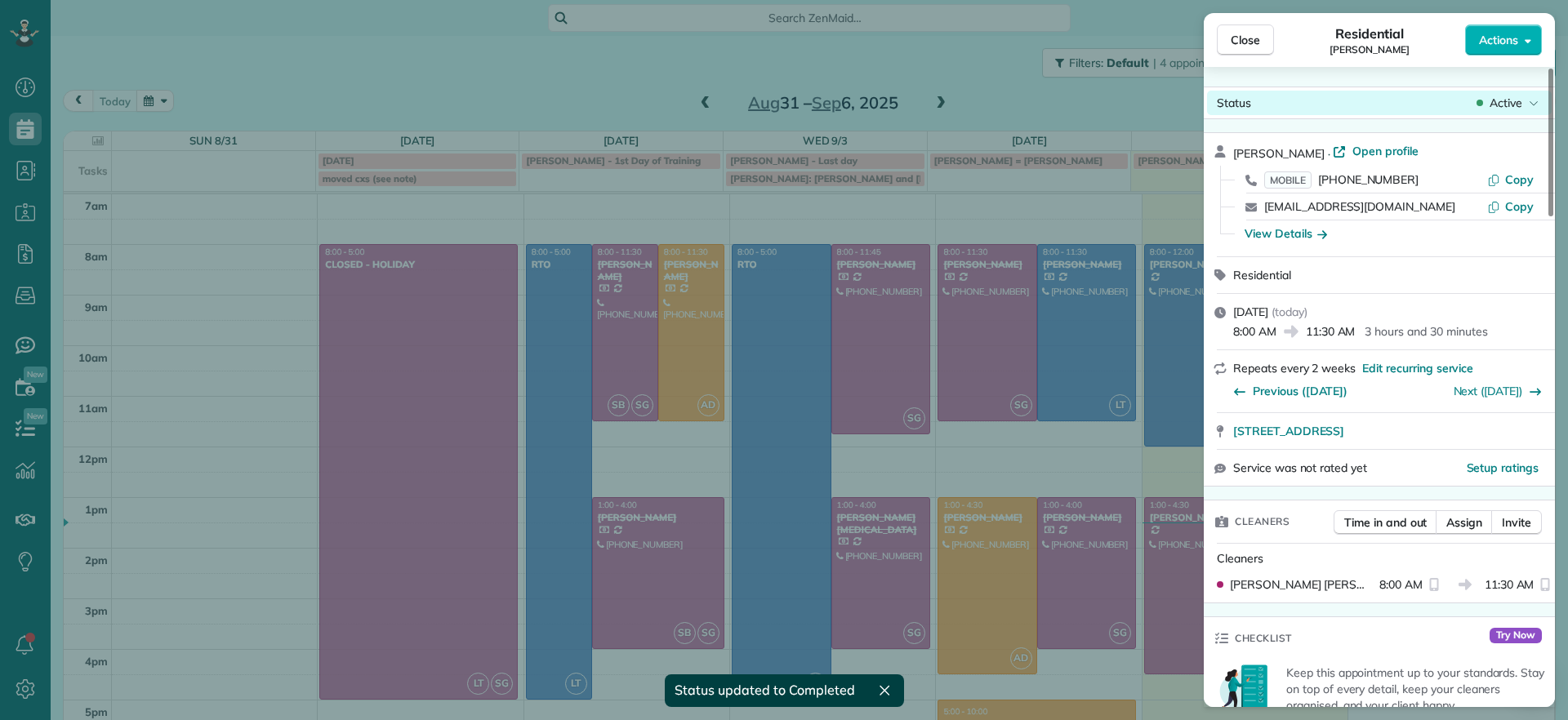
click at [1116, 106] on span "Active" at bounding box center [1505, 103] width 32 height 17
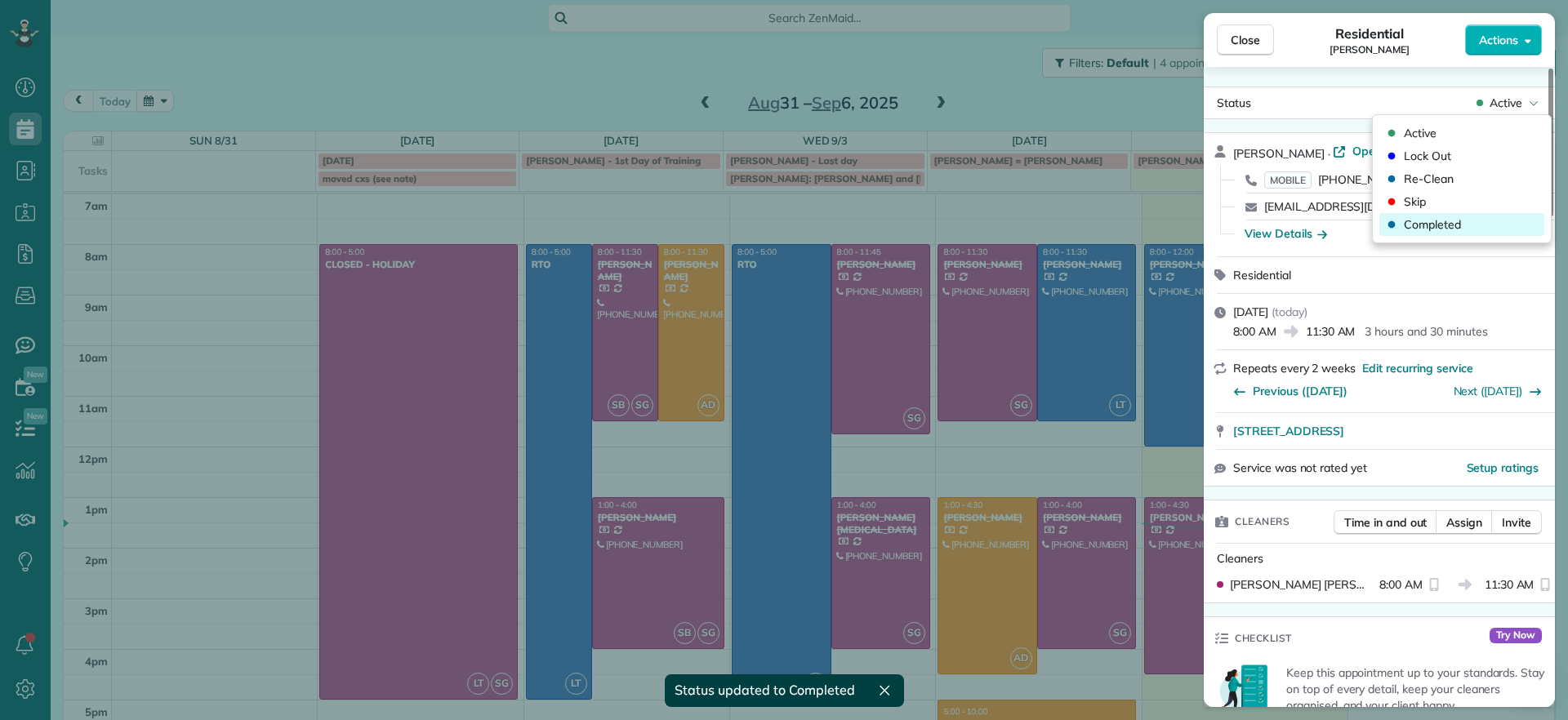
click at [1116, 221] on span "Completed" at bounding box center [1432, 225] width 58 height 17
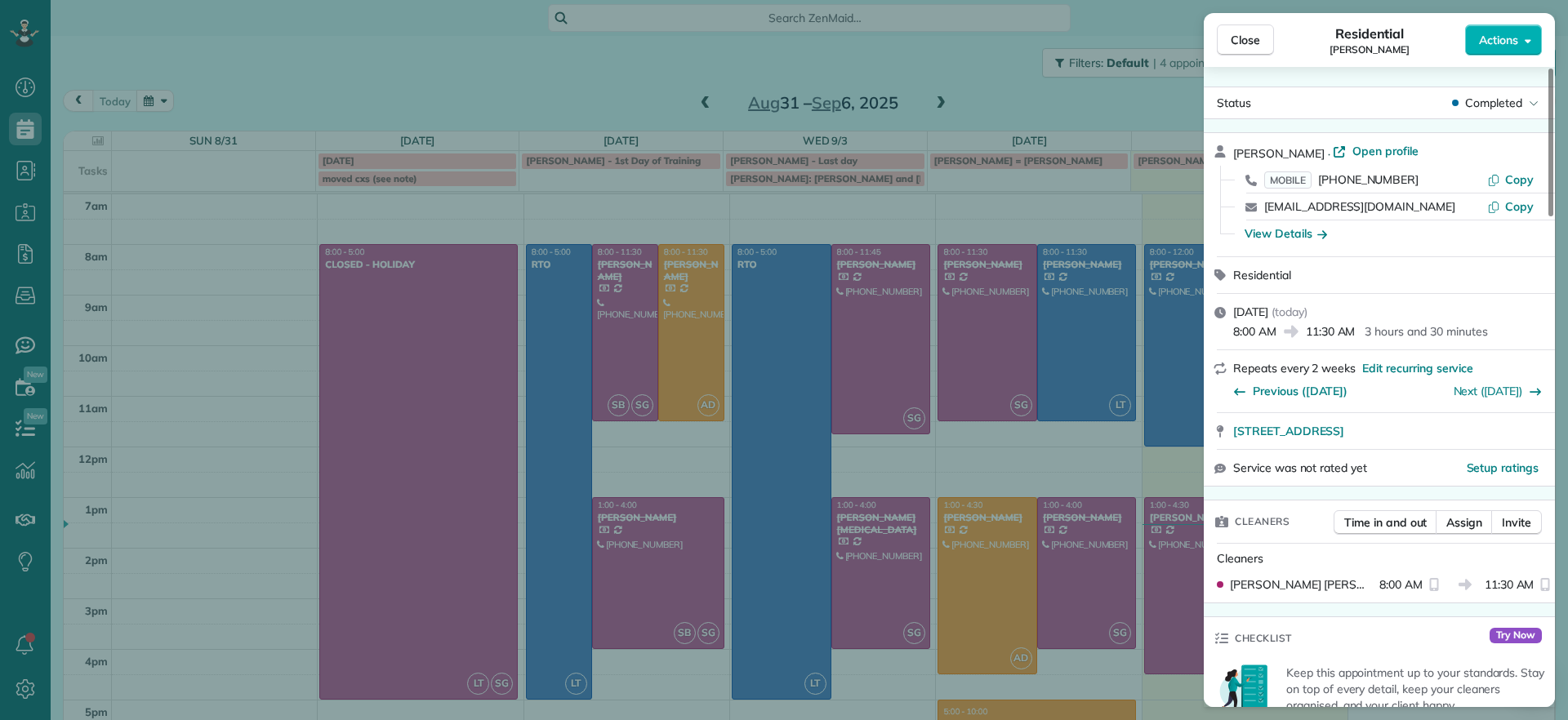
click at [401, 64] on div "Close Residential [PERSON_NAME] Actions Status Completed [PERSON_NAME] · Open p…" at bounding box center [784, 360] width 1568 height 720
